Goal: Check status: Check status

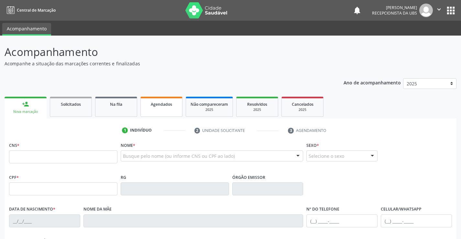
click at [159, 102] on span "Agendados" at bounding box center [161, 104] width 21 height 5
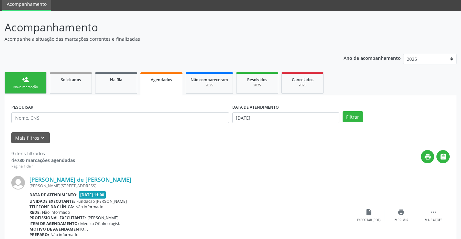
scroll to position [65, 0]
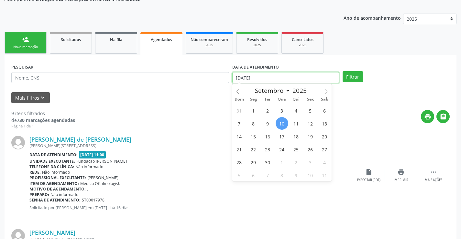
drag, startPoint x: 304, startPoint y: 78, endPoint x: 186, endPoint y: 89, distance: 118.2
click at [186, 89] on form "PESQUISAR DATA DE ATENDIMENTO [DATE] Filtrar UNIDADE EXECUTANTE Selecione uma u…" at bounding box center [230, 82] width 438 height 41
click at [254, 138] on span "15" at bounding box center [253, 136] width 13 height 13
type input "[DATE]"
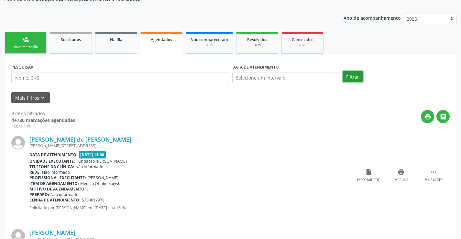
click at [353, 80] on button "Filtrar" at bounding box center [352, 76] width 20 height 11
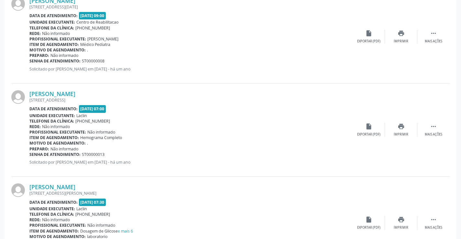
scroll to position [32, 0]
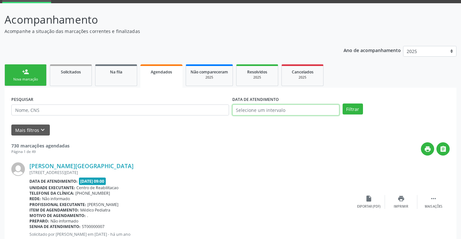
click at [244, 107] on input "text" at bounding box center [285, 109] width 107 height 11
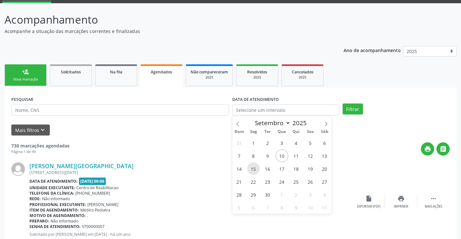
click at [256, 171] on span "15" at bounding box center [253, 168] width 13 height 13
type input "[DATE]"
click at [256, 171] on span "15" at bounding box center [253, 168] width 13 height 13
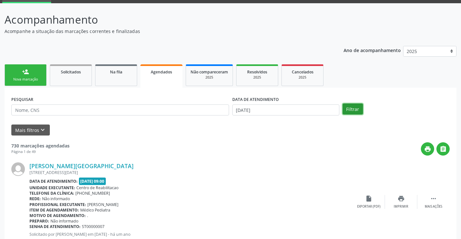
click at [350, 110] on button "Filtrar" at bounding box center [352, 108] width 20 height 11
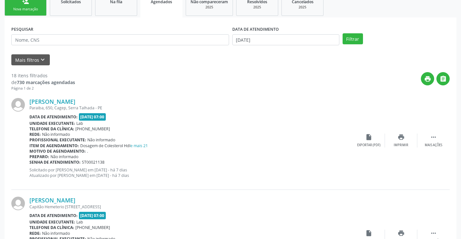
scroll to position [97, 0]
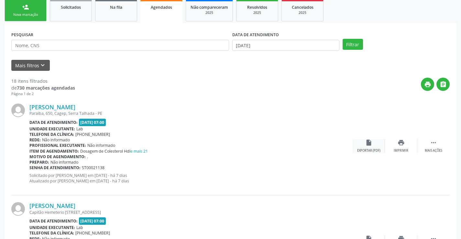
click at [369, 150] on div "Exportar (PDF)" at bounding box center [368, 150] width 23 height 5
click at [431, 145] on icon "" at bounding box center [433, 142] width 7 height 7
click at [378, 168] on div "[PERSON_NAME] Paraiba, 650, Cagep, [GEOGRAPHIC_DATA] - PE Data de atendimento: …" at bounding box center [230, 146] width 438 height 99
click at [304, 148] on div "insert_drive_file Exportar (PDF)" at bounding box center [304, 146] width 32 height 14
click at [88, 136] on span "[PHONE_NUMBER]" at bounding box center [92, 134] width 35 height 5
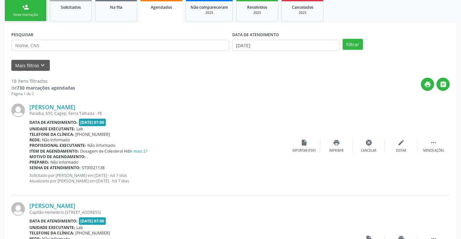
click at [70, 111] on div "Paraiba, 650, Cagep, Serra Talhada - PE" at bounding box center [158, 113] width 258 height 5
click at [68, 105] on link "[PERSON_NAME]" at bounding box center [52, 106] width 46 height 7
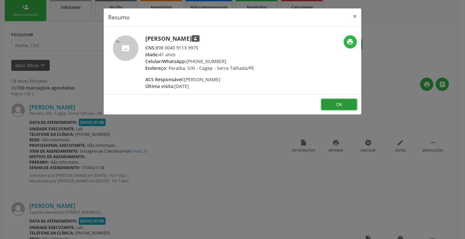
click at [350, 103] on button "OK" at bounding box center [340, 104] width 36 height 11
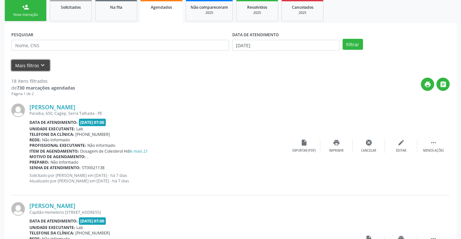
click at [43, 68] on icon "keyboard_arrow_down" at bounding box center [42, 65] width 7 height 7
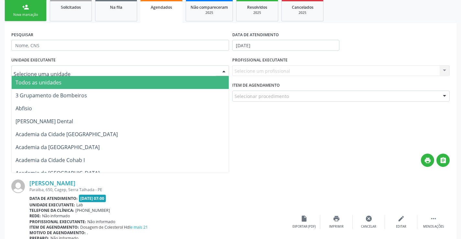
click at [77, 67] on div at bounding box center [120, 70] width 218 height 11
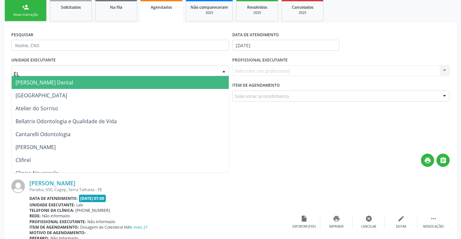
type input "E"
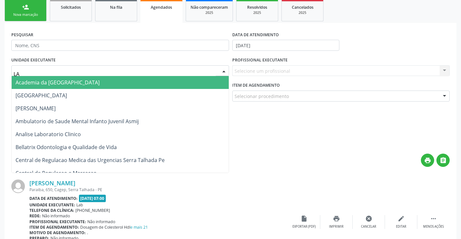
type input "LAB"
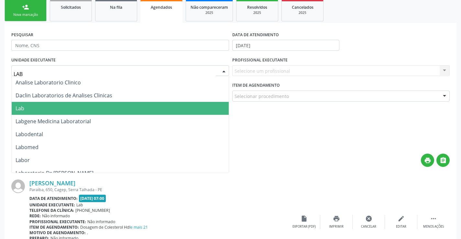
click at [59, 108] on span "Lab" at bounding box center [120, 108] width 217 height 13
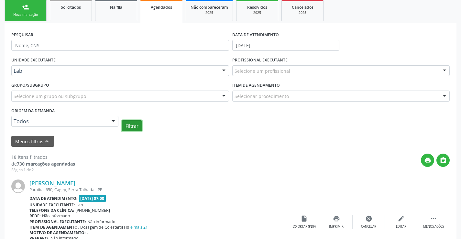
click at [136, 124] on button "Filtrar" at bounding box center [132, 125] width 20 height 11
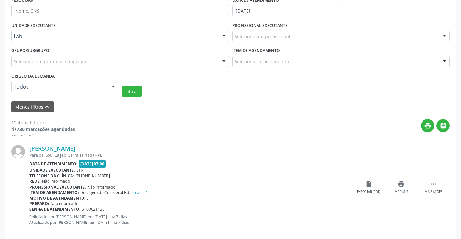
scroll to position [129, 0]
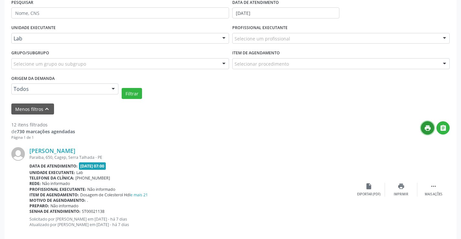
click at [426, 131] on icon "print" at bounding box center [427, 127] width 7 height 7
